Goal: Transaction & Acquisition: Purchase product/service

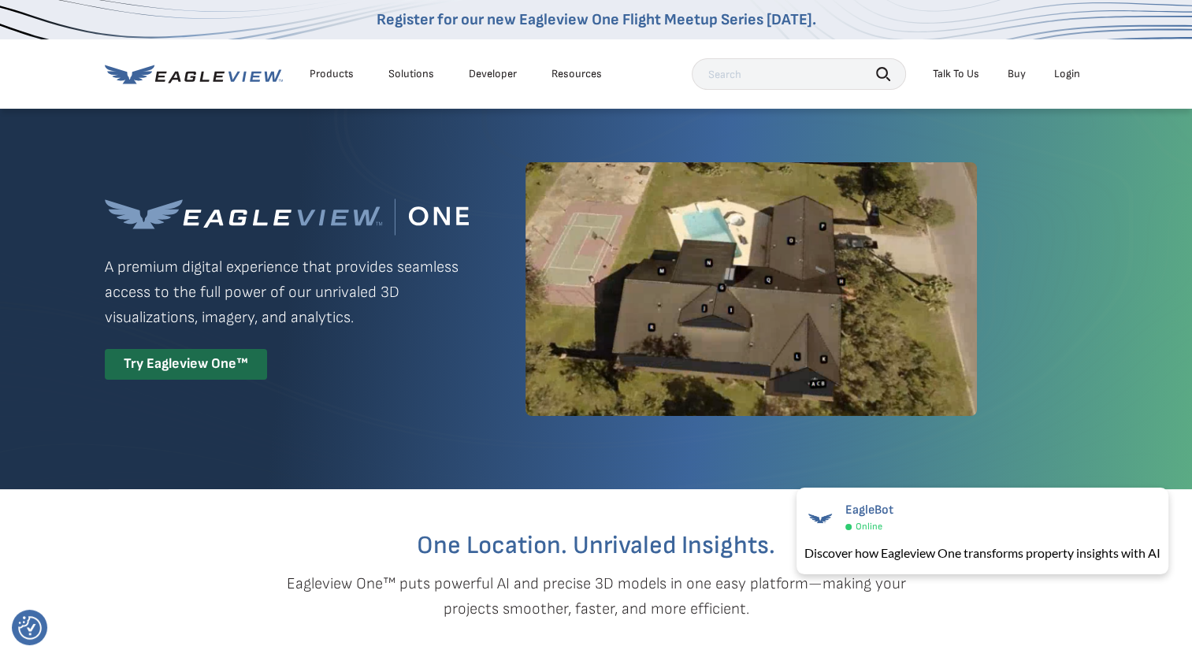
click at [1056, 78] on div "Login" at bounding box center [1067, 74] width 26 height 14
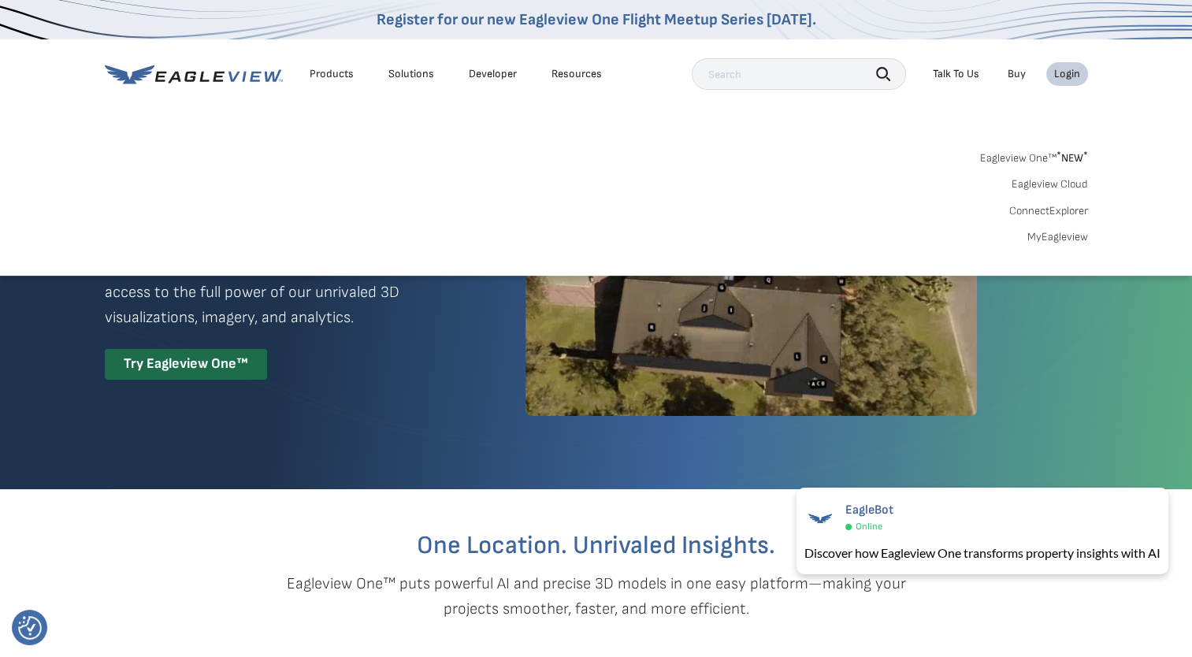
click at [1074, 245] on div "Search Products Our Product Areas Imagery 1-Inch GSD Aerial Imagery *" at bounding box center [596, 202] width 1192 height 148
click at [1071, 242] on link "MyEagleview" at bounding box center [1057, 237] width 61 height 14
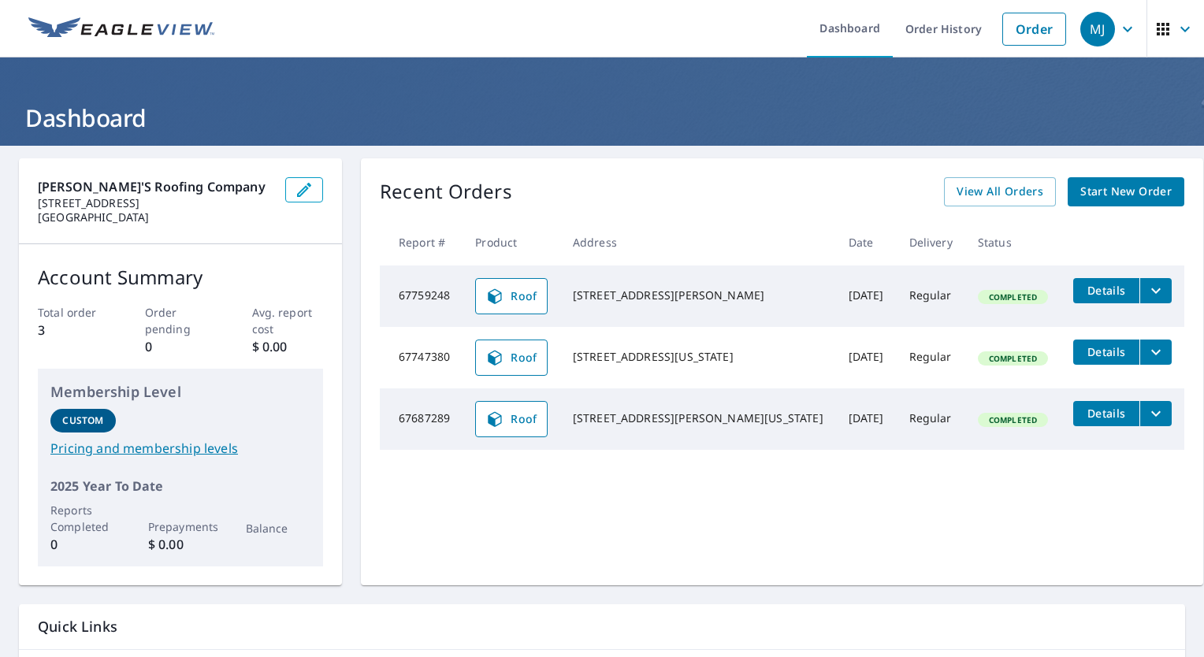
click at [1087, 217] on div "Recent Orders View All Orders Start New Order Report # Product Address Date Del…" at bounding box center [782, 371] width 842 height 427
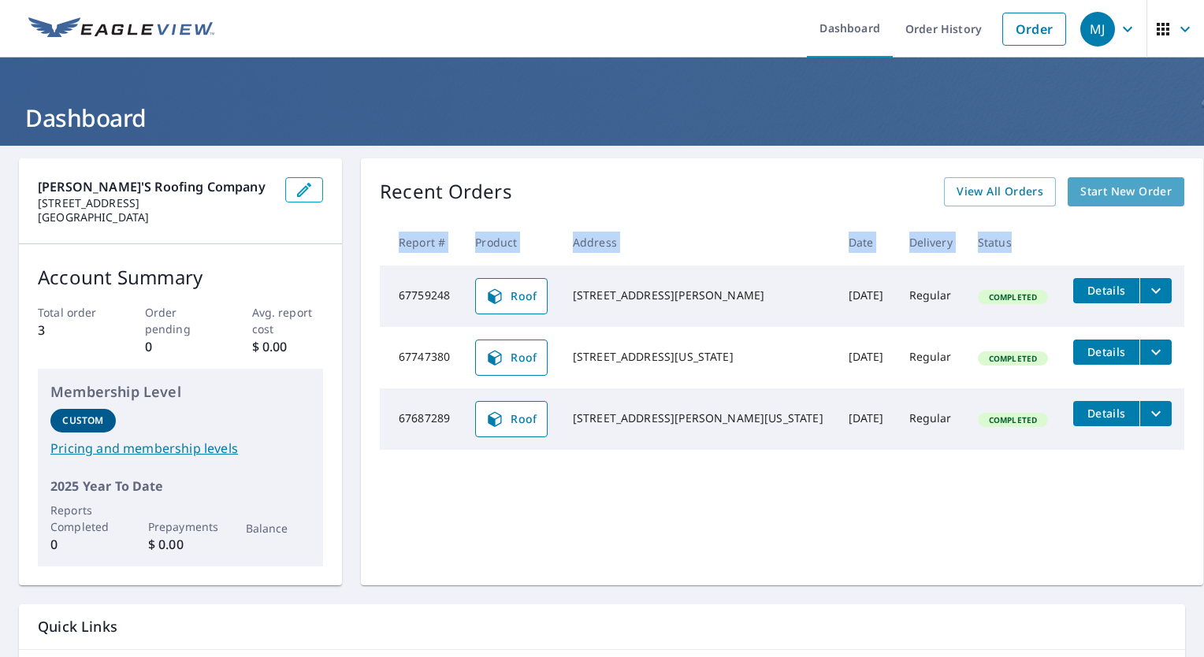
drag, startPoint x: 1087, startPoint y: 217, endPoint x: 1075, endPoint y: 191, distance: 28.9
click at [1080, 191] on span "Start New Order" at bounding box center [1125, 192] width 91 height 20
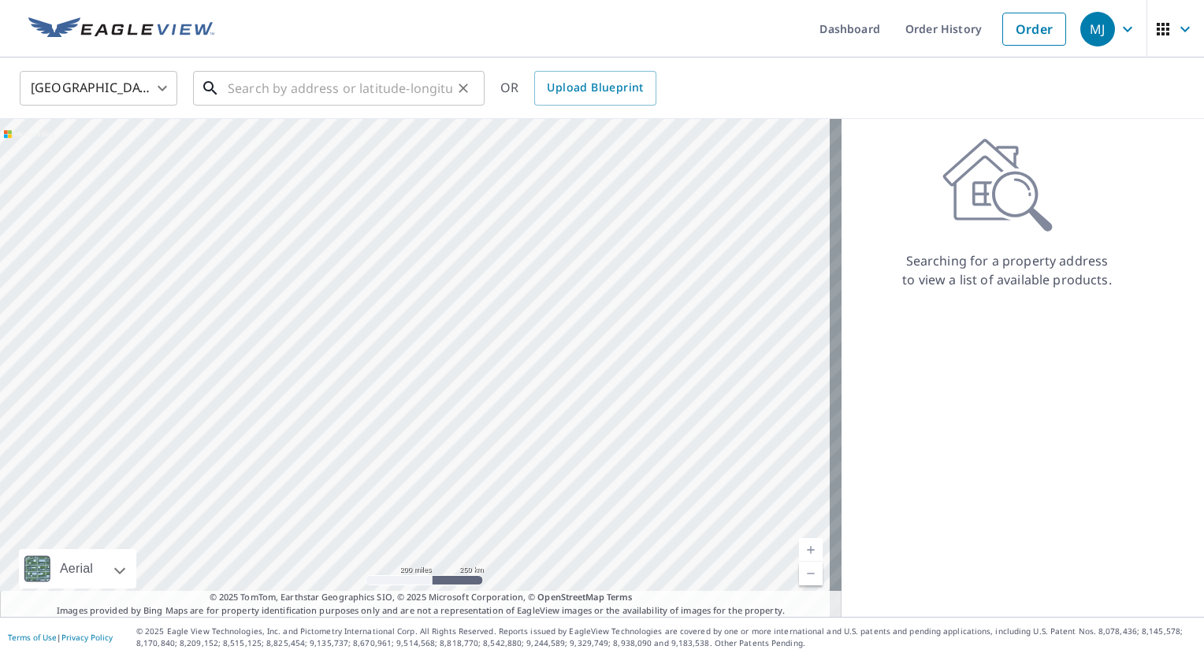
click at [342, 80] on input "text" at bounding box center [340, 88] width 225 height 44
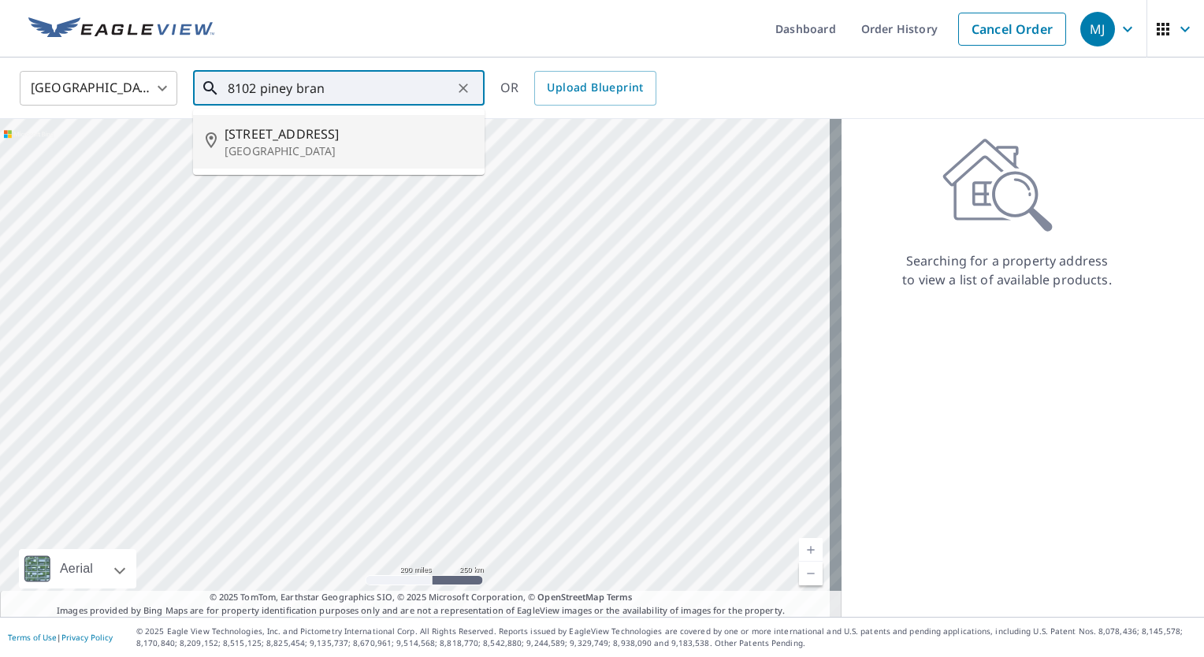
click at [343, 137] on span "8102 Piney Branch Rd" at bounding box center [348, 133] width 247 height 19
type input "8102 Piney Branch Rd Silver Spring, MD 20910"
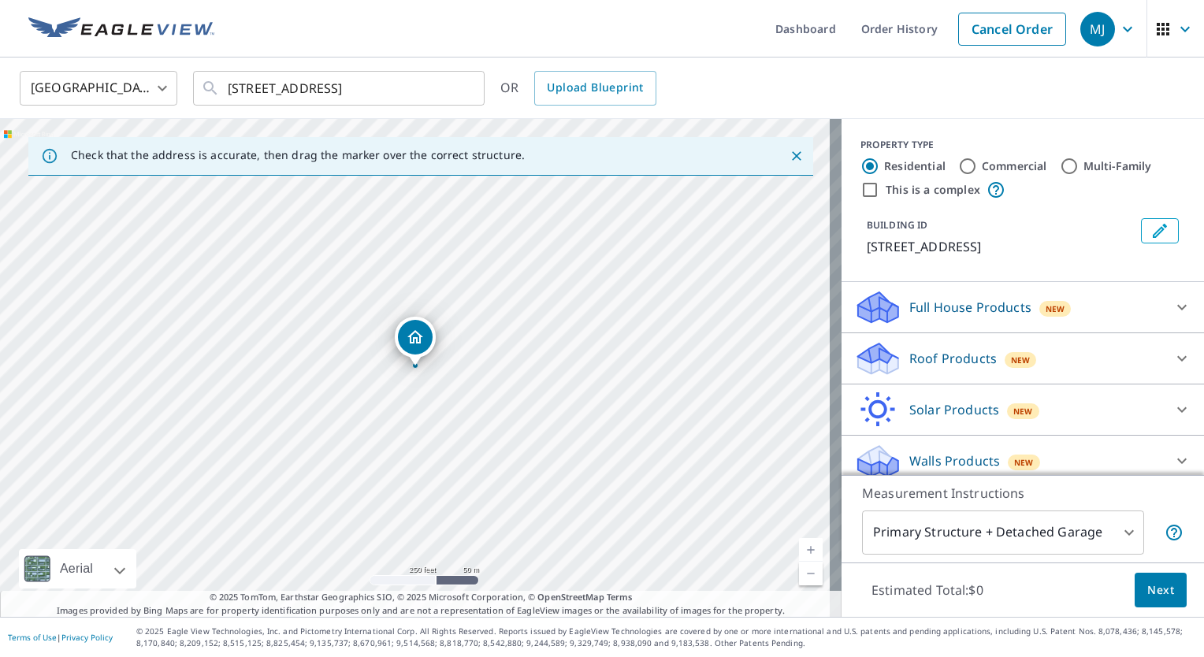
click at [1000, 365] on div "Roof Products New" at bounding box center [1008, 358] width 309 height 37
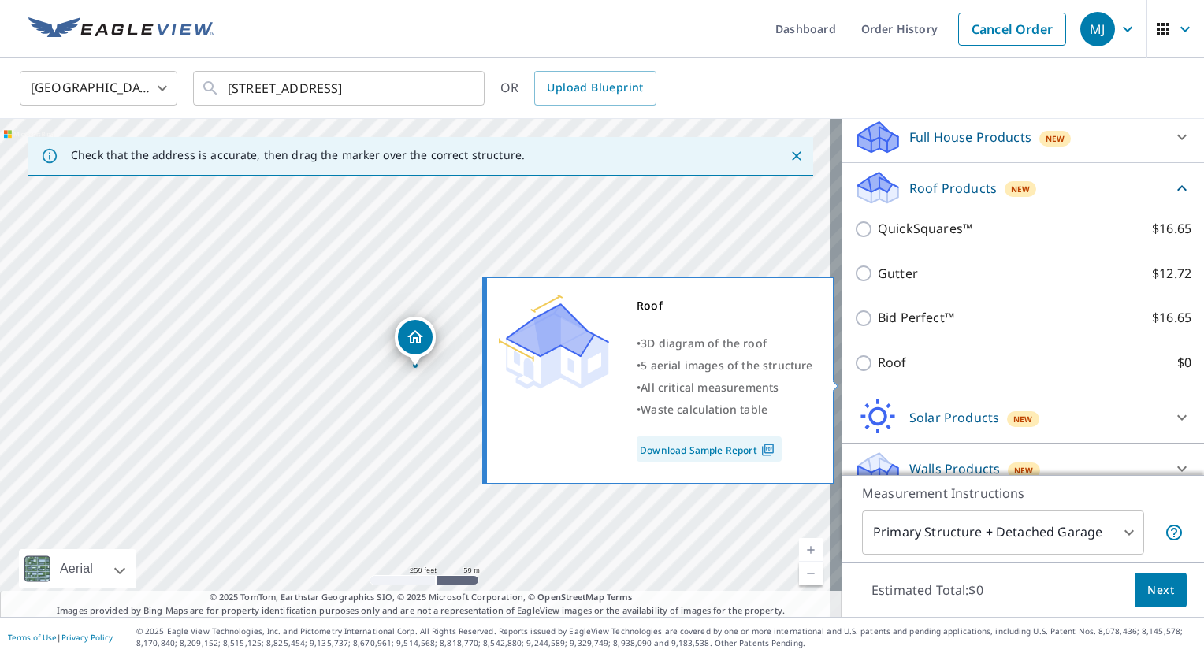
click at [934, 373] on label "Roof $0" at bounding box center [1035, 363] width 314 height 20
click at [878, 373] on input "Roof $0" at bounding box center [866, 363] width 24 height 19
checkbox input "true"
type input "3"
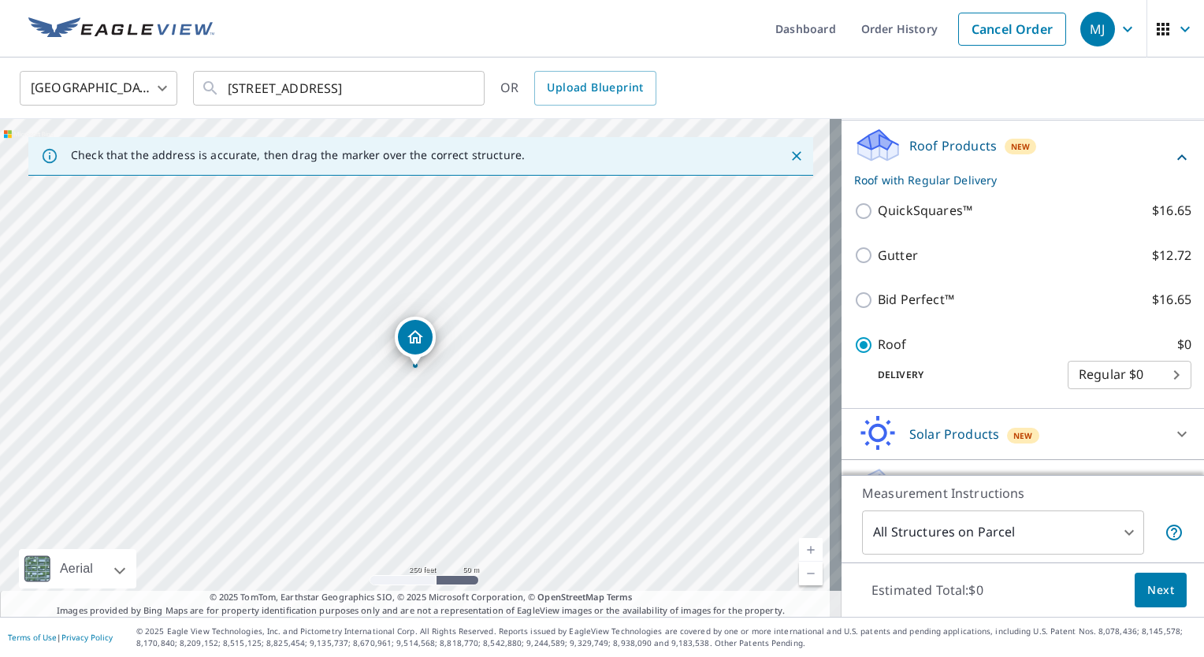
scroll to position [223, 0]
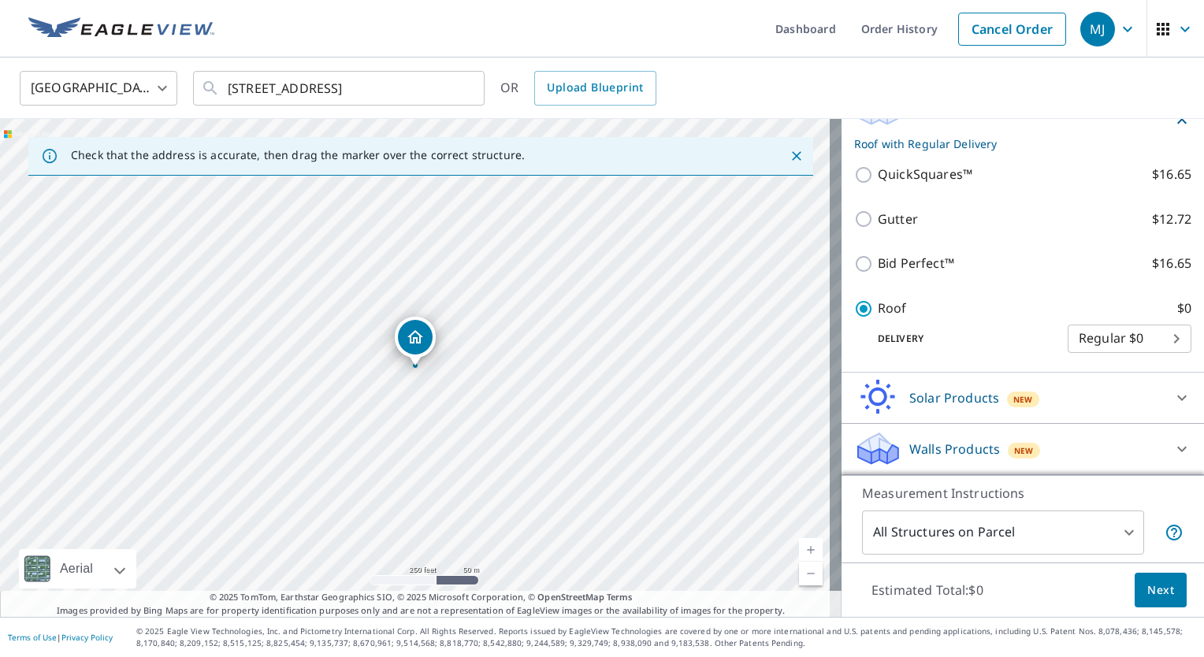
click at [1149, 588] on span "Next" at bounding box center [1160, 591] width 27 height 20
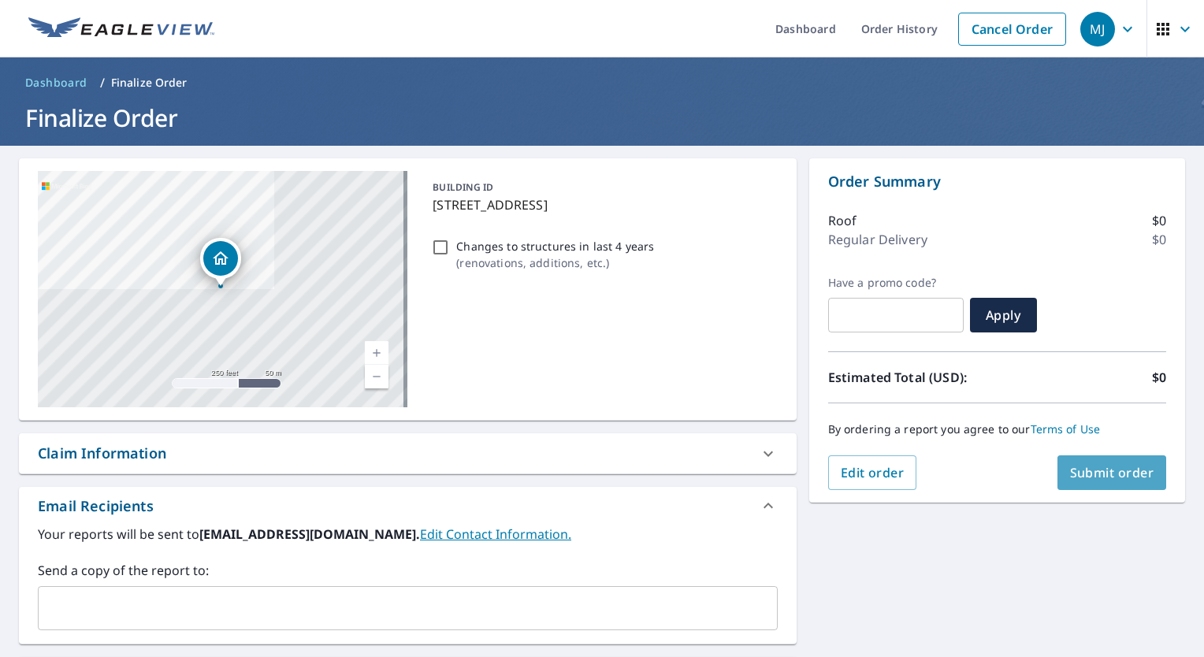
click at [1101, 477] on span "Submit order" at bounding box center [1112, 472] width 84 height 17
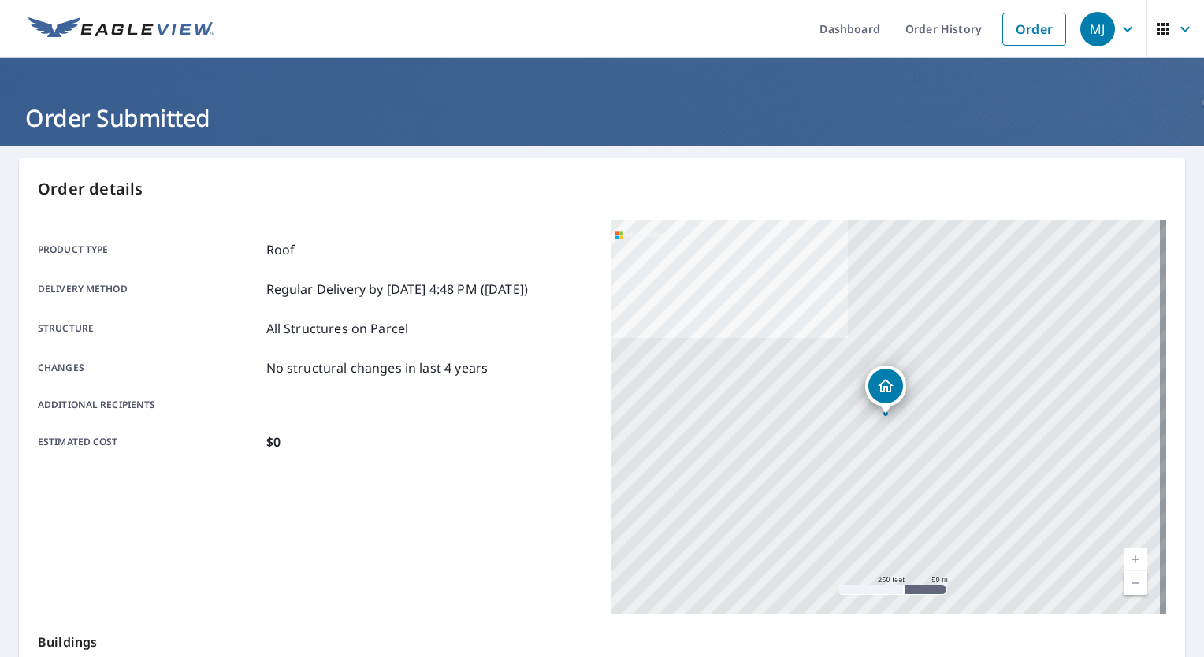
drag, startPoint x: 389, startPoint y: 186, endPoint x: 388, endPoint y: 61, distance: 125.3
click at [388, 187] on p "Order details" at bounding box center [602, 189] width 1128 height 24
